Goal: Information Seeking & Learning: Learn about a topic

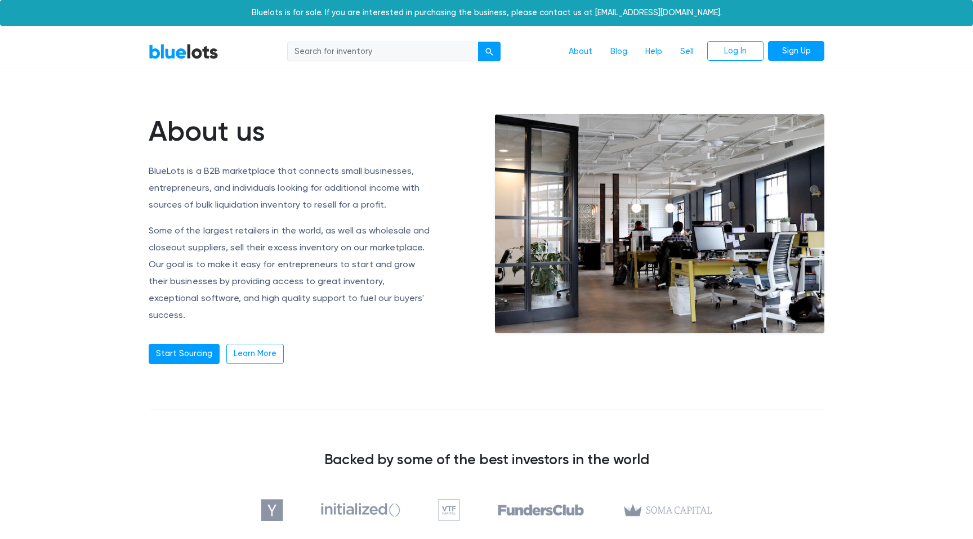
click at [195, 57] on link "BlueLots" at bounding box center [184, 51] width 70 height 16
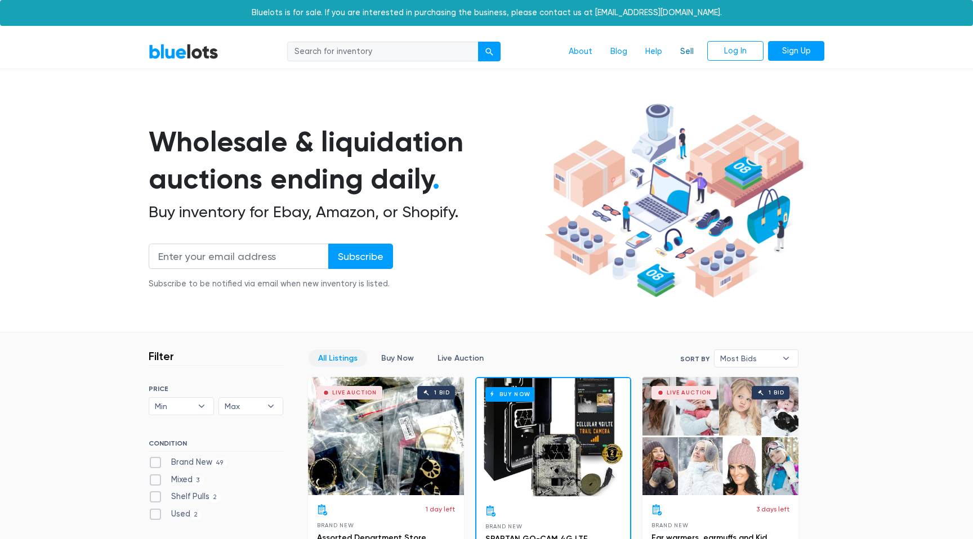
click at [690, 46] on link "Sell" at bounding box center [687, 51] width 32 height 21
